Goal: Information Seeking & Learning: Learn about a topic

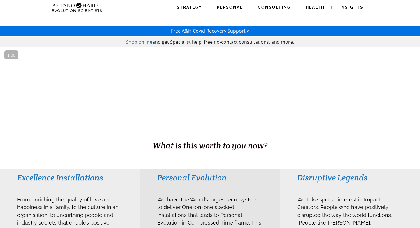
click at [85, 8] on img at bounding box center [77, 7] width 55 height 15
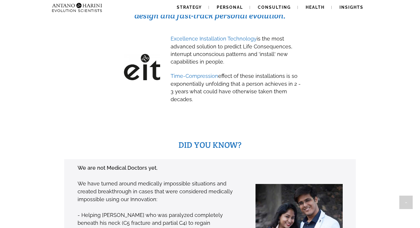
scroll to position [334, 0]
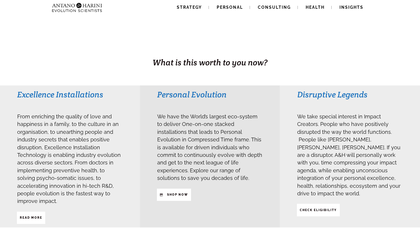
scroll to position [86, 0]
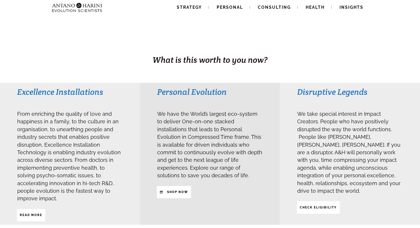
click at [150, 7] on div "Strategy Personal Consulting Health Insights Strategy Personal Consulting Healt…" at bounding box center [210, 7] width 321 height 15
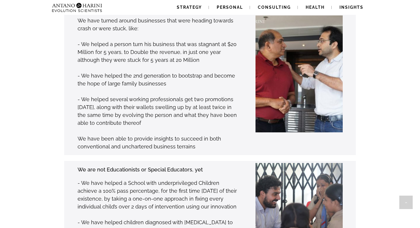
scroll to position [0, 0]
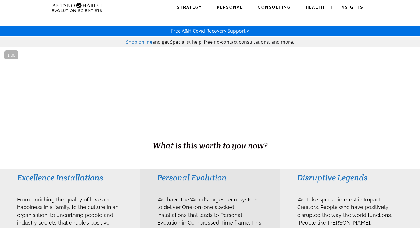
click at [190, 134] on h1 "BUSINESS. HEALTH. Family. Legacy" at bounding box center [210, 133] width 419 height 12
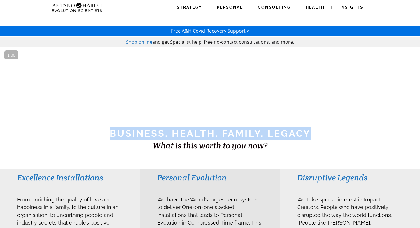
click at [190, 134] on h1 "BUSINESS. HEALTH. Family. Legacy" at bounding box center [210, 133] width 419 height 12
click at [227, 134] on h1 "BUSINESS. HEALTH. Family. Legacy" at bounding box center [210, 133] width 419 height 12
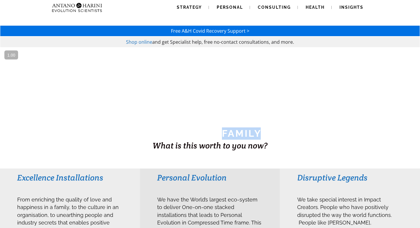
click at [227, 134] on h1 "BUSINESS. HEALTH. Family. Legacy" at bounding box center [210, 133] width 419 height 12
click at [207, 134] on h1 "BUSINESS. HEALTH. Family. Legacy" at bounding box center [210, 133] width 419 height 12
click at [225, 134] on h1 "BUSINESS. HEALTH. Family. Legacy" at bounding box center [210, 133] width 419 height 12
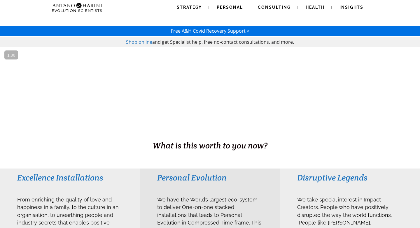
click at [210, 134] on h1 "BUSINESS. HEALTH. Family. Legacy" at bounding box center [210, 133] width 419 height 12
click at [203, 145] on span "What is this worth to you now?" at bounding box center [209, 145] width 115 height 10
click at [193, 145] on span "What is this worth to you now?" at bounding box center [209, 145] width 115 height 10
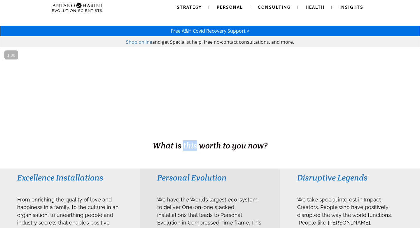
click at [193, 145] on span "What is this worth to you now?" at bounding box center [209, 145] width 115 height 10
click at [210, 145] on span "What is this worth to you now?" at bounding box center [209, 145] width 115 height 10
click at [230, 145] on span "What is this worth to you now?" at bounding box center [209, 145] width 115 height 10
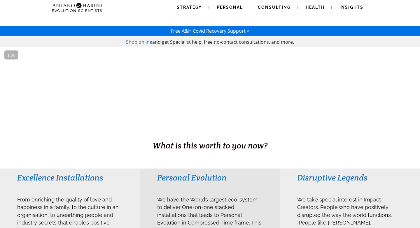
click at [241, 145] on span "What is this worth to you now?" at bounding box center [209, 145] width 115 height 10
click at [199, 145] on span "What is this worth to you now?" at bounding box center [209, 145] width 115 height 10
click at [185, 147] on span "What is this worth to you now?" at bounding box center [209, 145] width 115 height 10
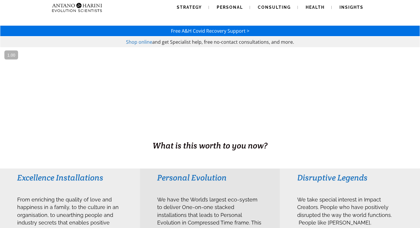
click at [181, 41] on span "and get Specialist help, free no-contact consultations, and more." at bounding box center [223, 42] width 142 height 6
click at [206, 43] on span "and get Specialist help, free no-contact consultations, and more." at bounding box center [223, 42] width 142 height 6
click at [196, 43] on span "and get Specialist help, free no-contact consultations, and more." at bounding box center [223, 42] width 142 height 6
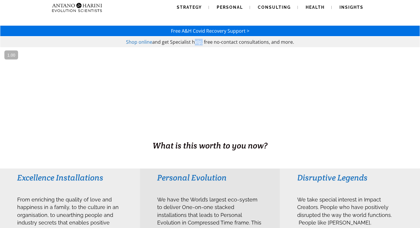
click at [196, 43] on span "and get Specialist help, free no-contact consultations, and more." at bounding box center [223, 42] width 142 height 6
click at [209, 43] on span "and get Specialist help, free no-contact consultations, and more." at bounding box center [223, 42] width 142 height 6
click at [222, 43] on span "and get Specialist help, free no-contact consultations, and more." at bounding box center [223, 42] width 142 height 6
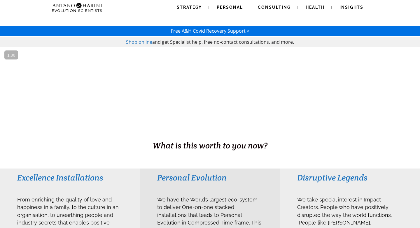
click at [217, 43] on span "and get Specialist help, free no-contact consultations, and more." at bounding box center [223, 42] width 142 height 6
click at [227, 43] on span "and get Specialist help, free no-contact consultations, and more." at bounding box center [223, 42] width 142 height 6
click at [202, 182] on h3 "Personal Evolution" at bounding box center [209, 177] width 105 height 10
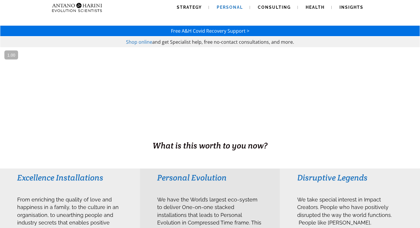
click at [233, 8] on span "Personal" at bounding box center [230, 7] width 26 height 5
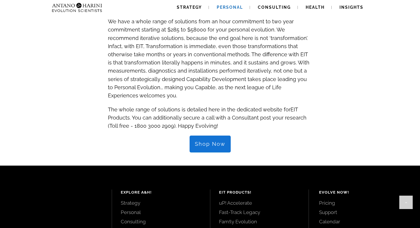
scroll to position [659, 0]
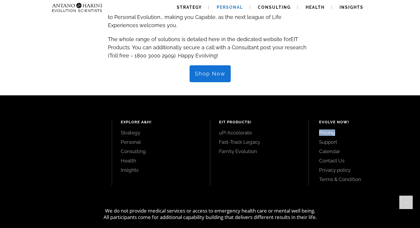
click at [289, 143] on div "EIT Products! uP! Accelerate Fast-Track Legacy Fam!ly Evolution" at bounding box center [259, 152] width 99 height 66
click at [254, 155] on div "EIT Products! uP! Accelerate Fast-Track Legacy Fam!ly Evolution" at bounding box center [259, 152] width 99 height 66
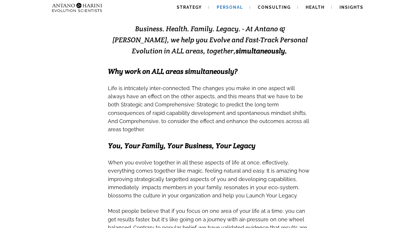
scroll to position [0, 0]
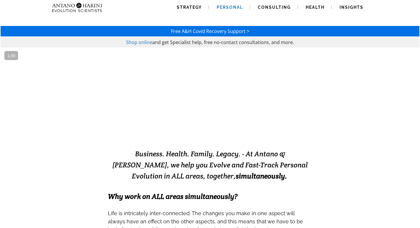
click at [185, 129] on strong "EVOLVING" at bounding box center [171, 129] width 61 height 14
click at [214, 124] on strong "EXCELLENCE" at bounding box center [241, 129] width 78 height 14
click at [187, 131] on strong "EVOLVING" at bounding box center [171, 129] width 61 height 14
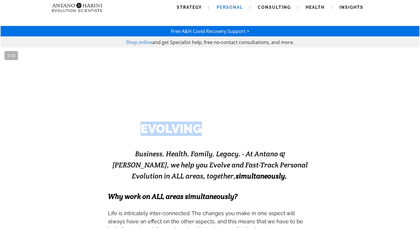
click at [187, 131] on strong "EVOLVING" at bounding box center [171, 129] width 61 height 14
click at [212, 131] on strong "EXCELLENCE" at bounding box center [241, 129] width 78 height 14
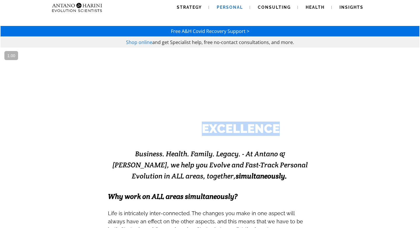
click at [212, 131] on strong "EXCELLENCE" at bounding box center [241, 129] width 78 height 14
click at [193, 131] on strong "EVOLVING" at bounding box center [171, 129] width 61 height 14
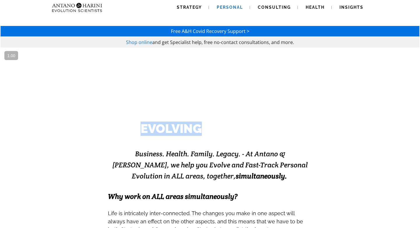
click at [193, 131] on strong "EVOLVING" at bounding box center [171, 129] width 61 height 14
click at [221, 130] on strong "EXCELLENCE" at bounding box center [241, 129] width 78 height 14
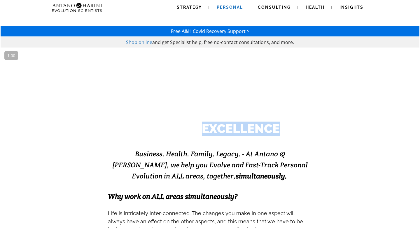
click at [221, 130] on strong "EXCELLENCE" at bounding box center [241, 129] width 78 height 14
click at [186, 127] on strong "EVOLVING" at bounding box center [171, 129] width 61 height 14
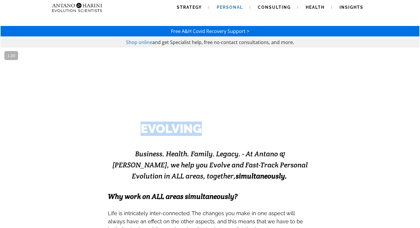
click at [186, 127] on strong "EVOLVING" at bounding box center [171, 129] width 61 height 14
click at [219, 128] on strong "EXCELLENCE" at bounding box center [241, 129] width 78 height 14
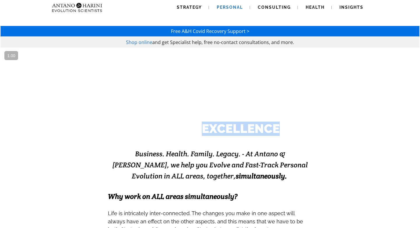
click at [219, 128] on strong "EXCELLENCE" at bounding box center [241, 129] width 78 height 14
click at [189, 129] on strong "EVOLVING" at bounding box center [171, 129] width 61 height 14
click at [197, 129] on strong "EVOLVING" at bounding box center [171, 129] width 61 height 14
click at [211, 129] on strong "EXCELLENCE" at bounding box center [241, 129] width 78 height 14
click at [182, 127] on strong "EVOLVING" at bounding box center [171, 129] width 61 height 14
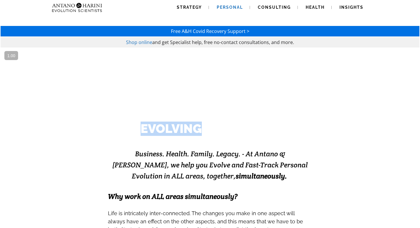
click at [182, 127] on strong "EVOLVING" at bounding box center [171, 129] width 61 height 14
click at [226, 124] on strong "EXCELLENCE" at bounding box center [241, 129] width 78 height 14
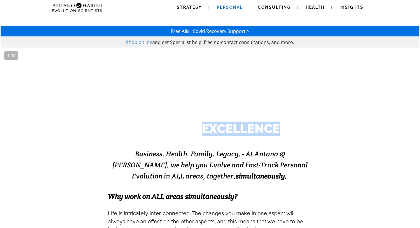
click at [226, 124] on strong "EXCELLENCE" at bounding box center [241, 129] width 78 height 14
click at [183, 126] on strong "EVOLVING" at bounding box center [171, 129] width 61 height 14
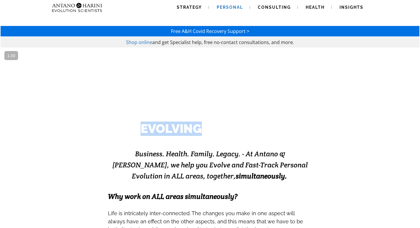
click at [183, 126] on strong "EVOLVING" at bounding box center [171, 129] width 61 height 14
